Goal: Communication & Community: Answer question/provide support

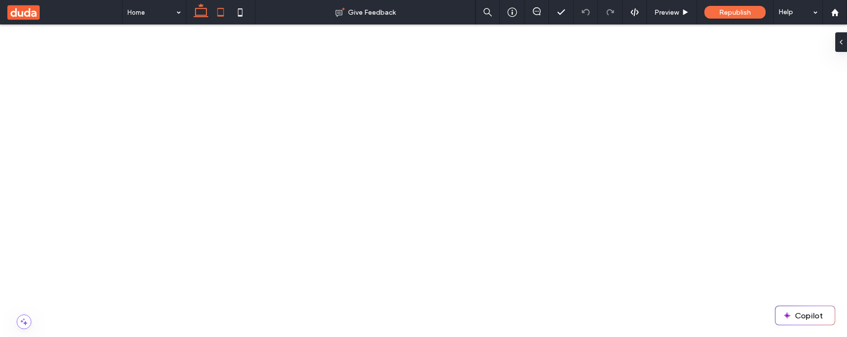
click at [220, 11] on icon at bounding box center [221, 12] width 20 height 20
click at [544, 1] on div at bounding box center [537, 12] width 25 height 25
click at [536, 17] on div at bounding box center [537, 12] width 25 height 25
click at [537, 11] on icon at bounding box center [537, 11] width 8 height 8
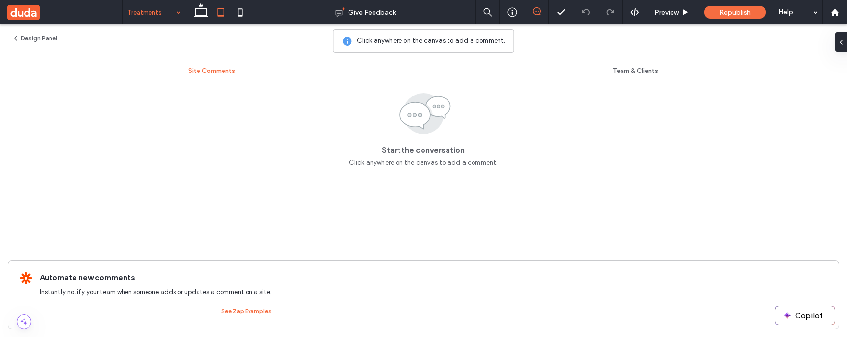
click at [520, 193] on textarea at bounding box center [555, 178] width 140 height 49
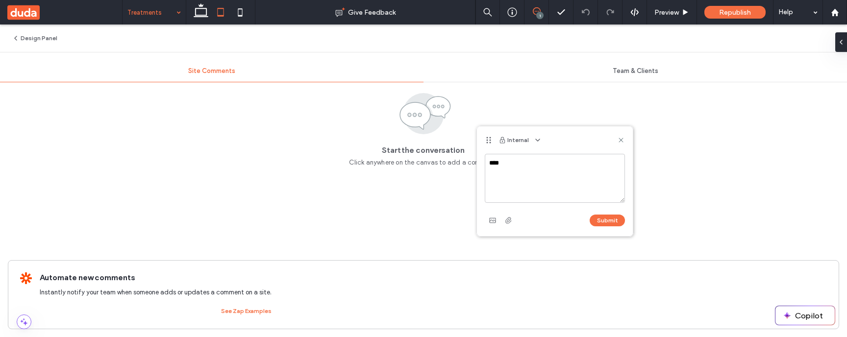
type textarea "****"
click at [615, 227] on div "Submit" at bounding box center [555, 221] width 140 height 16
click at [615, 218] on button "Submit" at bounding box center [607, 221] width 35 height 12
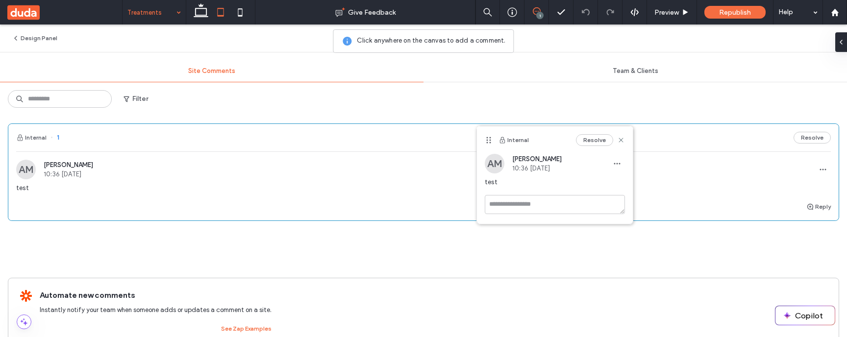
click at [618, 135] on div "Resolve" at bounding box center [600, 140] width 49 height 12
click at [627, 141] on div "Internal Resolve" at bounding box center [555, 139] width 156 height 27
click at [620, 140] on use at bounding box center [621, 140] width 4 height 4
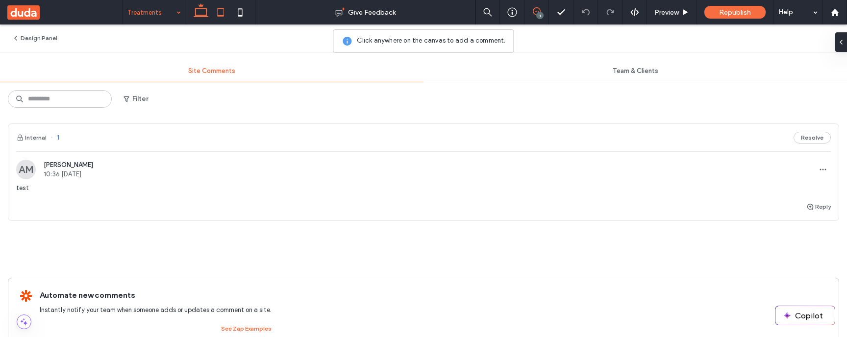
click at [204, 14] on icon at bounding box center [201, 12] width 20 height 20
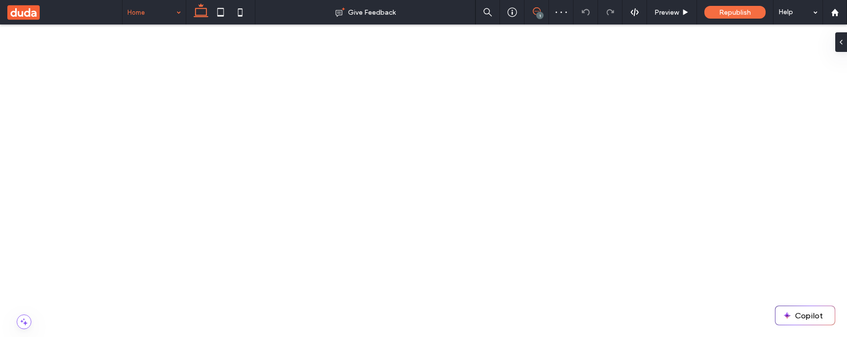
click at [537, 8] on icon at bounding box center [537, 11] width 8 height 8
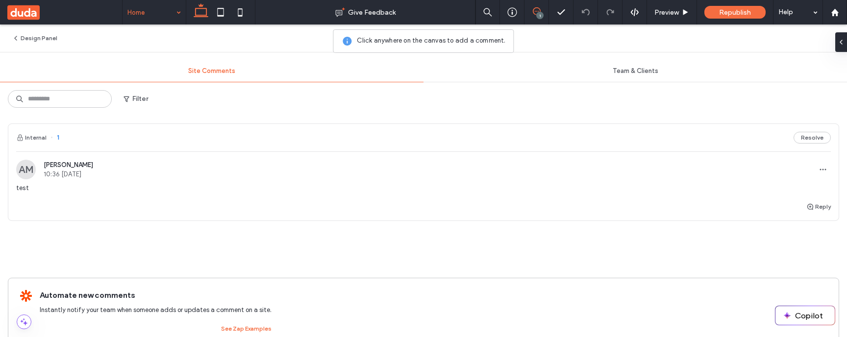
click at [93, 171] on span "10:36 [DATE]" at bounding box center [69, 174] width 50 height 7
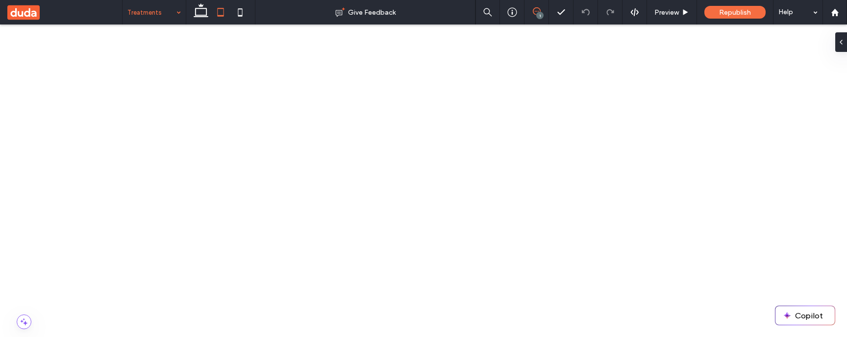
click at [536, 12] on icon at bounding box center [537, 11] width 8 height 8
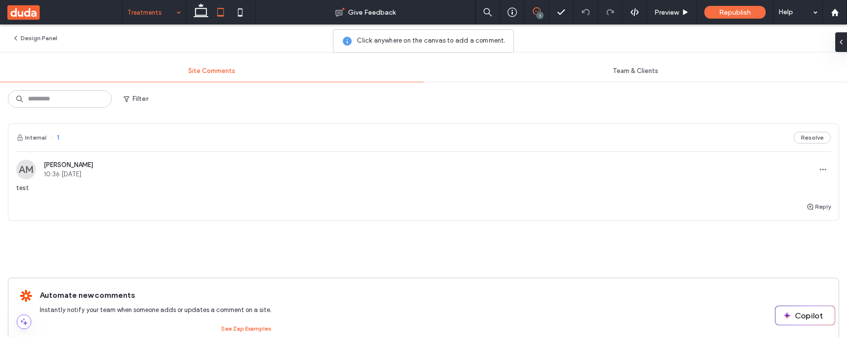
click at [847, 41] on icon at bounding box center [855, 38] width 8 height 8
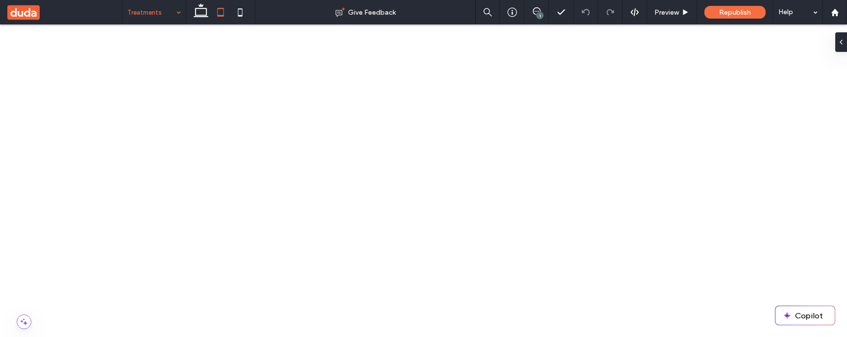
click at [540, 14] on div "1" at bounding box center [539, 15] width 7 height 7
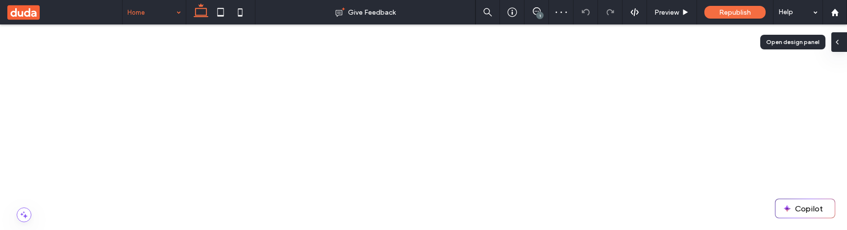
click at [838, 47] on span at bounding box center [837, 42] width 8 height 20
click at [844, 48] on div at bounding box center [839, 42] width 16 height 20
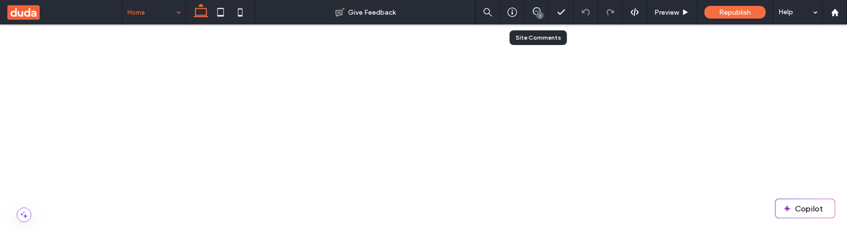
click at [528, 18] on div "1" at bounding box center [537, 12] width 25 height 25
click at [534, 12] on icon at bounding box center [537, 11] width 8 height 8
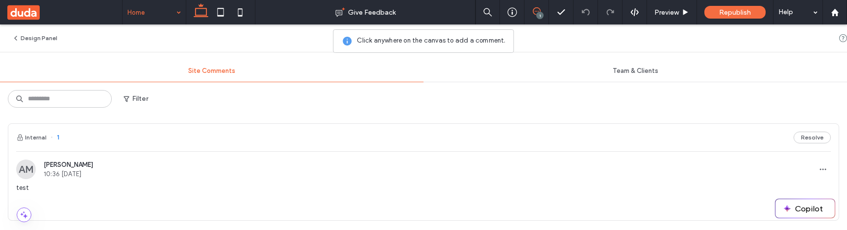
click at [93, 177] on span "10:36 [DATE]" at bounding box center [69, 174] width 50 height 7
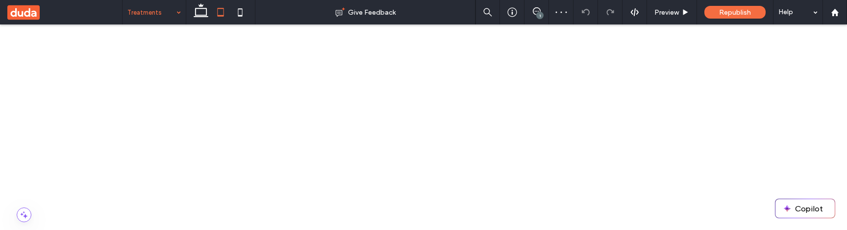
scroll to position [22, 0]
click at [536, 15] on div "1" at bounding box center [539, 15] width 7 height 7
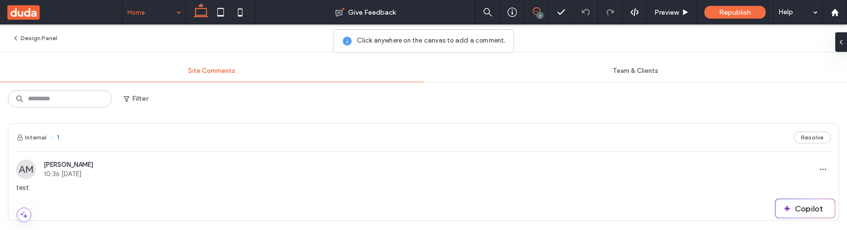
click at [733, 180] on div "AM Andrii Matiiko 10:36 Sep 18 2025 test" at bounding box center [423, 180] width 815 height 41
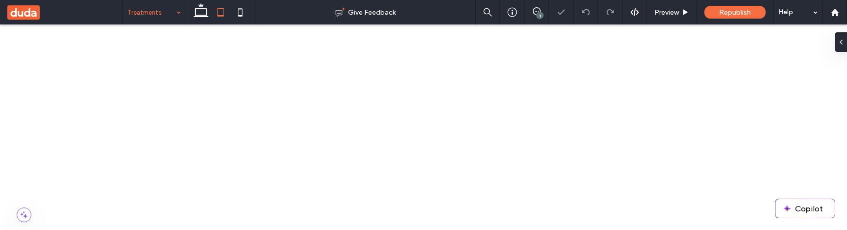
scroll to position [22, 0]
click at [842, 45] on div at bounding box center [839, 42] width 16 height 20
click at [539, 11] on icon at bounding box center [537, 11] width 8 height 8
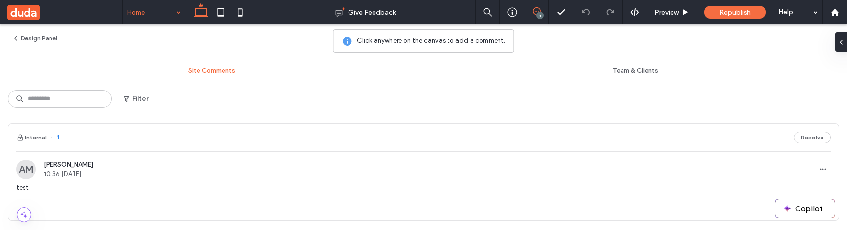
click at [769, 180] on div "AM Andrii Matiiko 10:36 Sep 18 2025 test" at bounding box center [423, 180] width 815 height 41
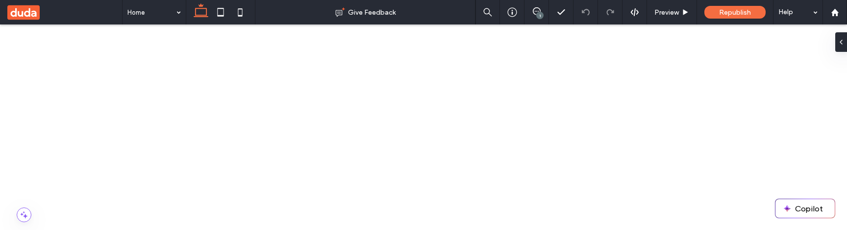
click at [538, 15] on div "1" at bounding box center [539, 15] width 7 height 7
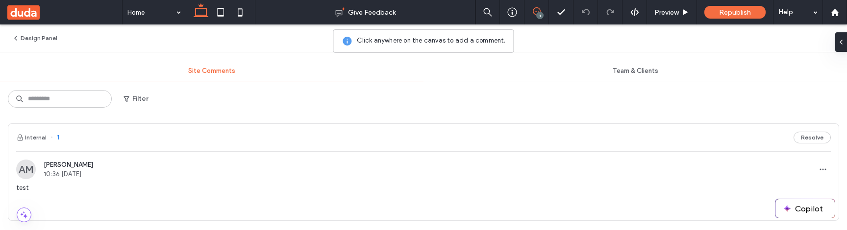
click at [93, 172] on span "10:36 [DATE]" at bounding box center [69, 174] width 50 height 7
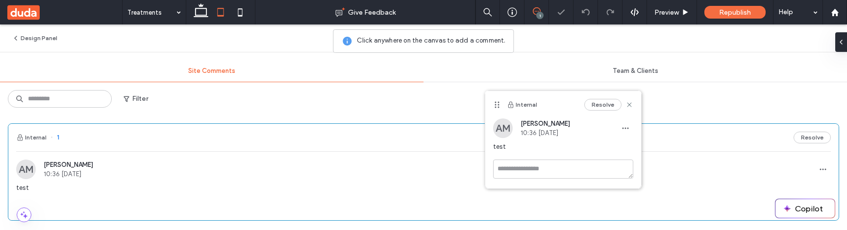
scroll to position [22, 0]
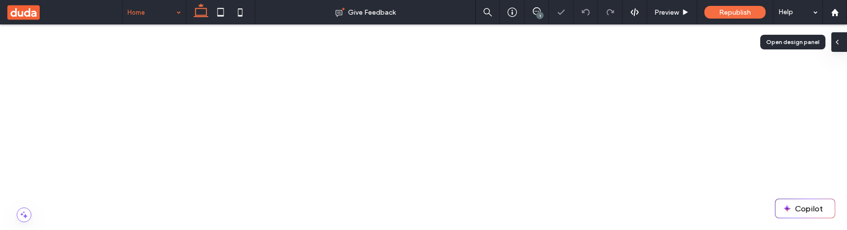
click at [841, 44] on div at bounding box center [839, 42] width 16 height 20
click at [533, 9] on use at bounding box center [537, 11] width 8 height 8
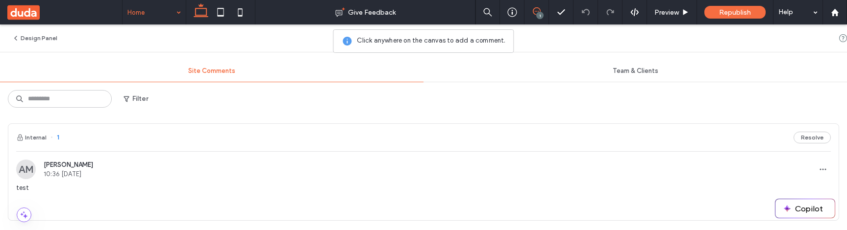
click at [93, 177] on span "10:36 [DATE]" at bounding box center [69, 174] width 50 height 7
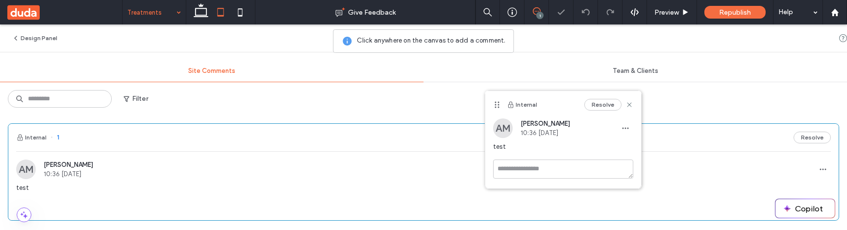
scroll to position [22, 0]
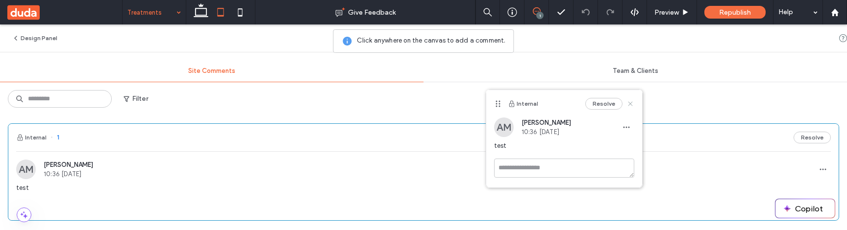
click at [630, 102] on icon at bounding box center [631, 104] width 8 height 8
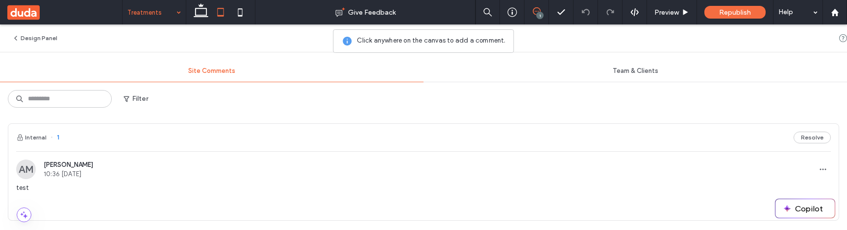
click at [847, 36] on icon at bounding box center [855, 38] width 8 height 8
